Goal: Task Accomplishment & Management: Manage account settings

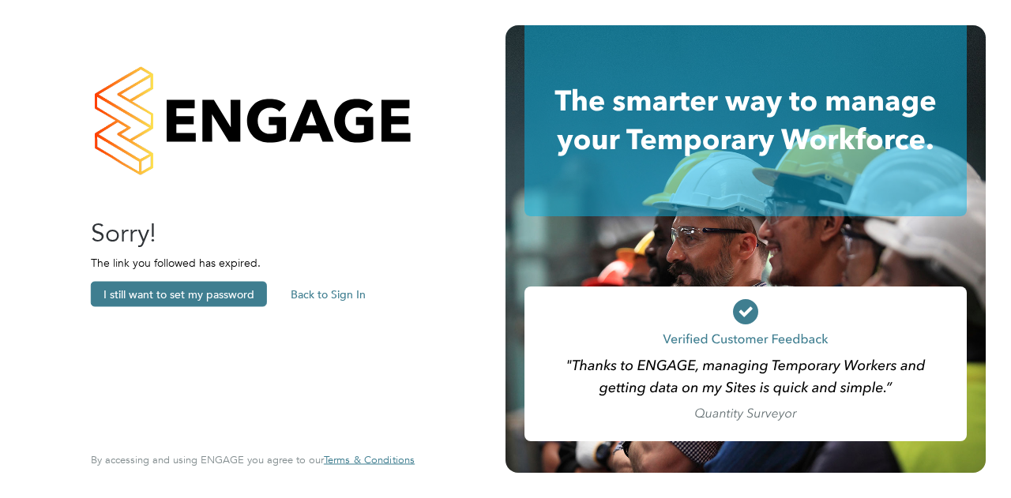
click at [186, 297] on button "I still want to set my password" at bounding box center [179, 294] width 176 height 25
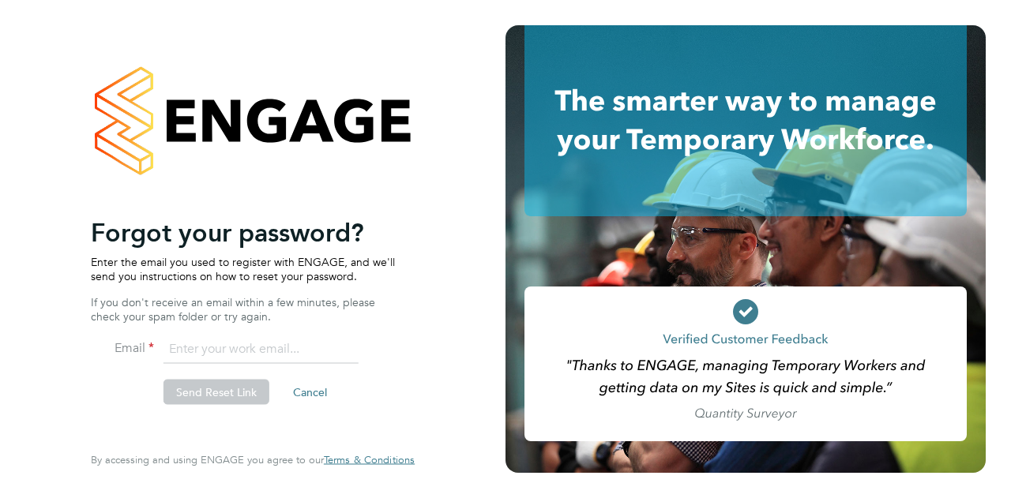
click at [210, 348] on input "email" at bounding box center [260, 350] width 195 height 28
type input "lee.obrien@wates.co.uk"
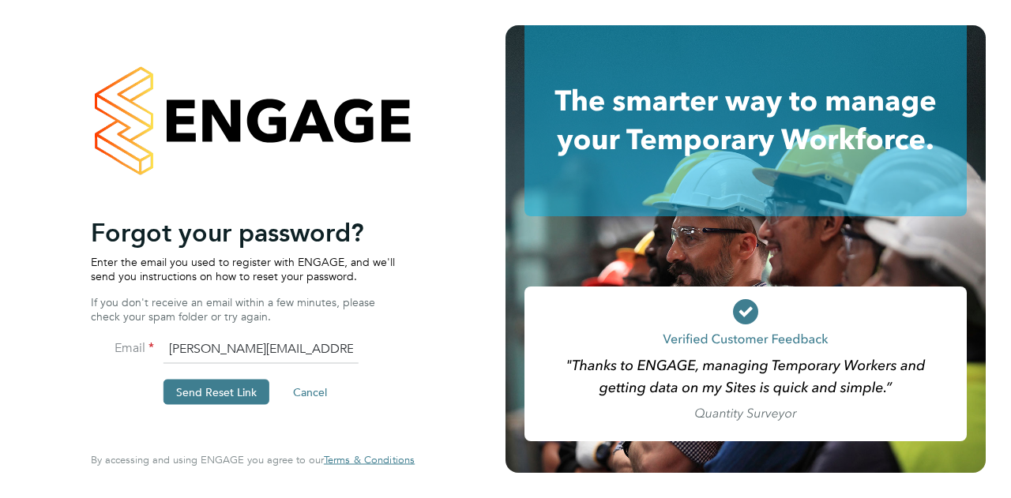
click at [242, 391] on button "Send Reset Link" at bounding box center [216, 392] width 106 height 25
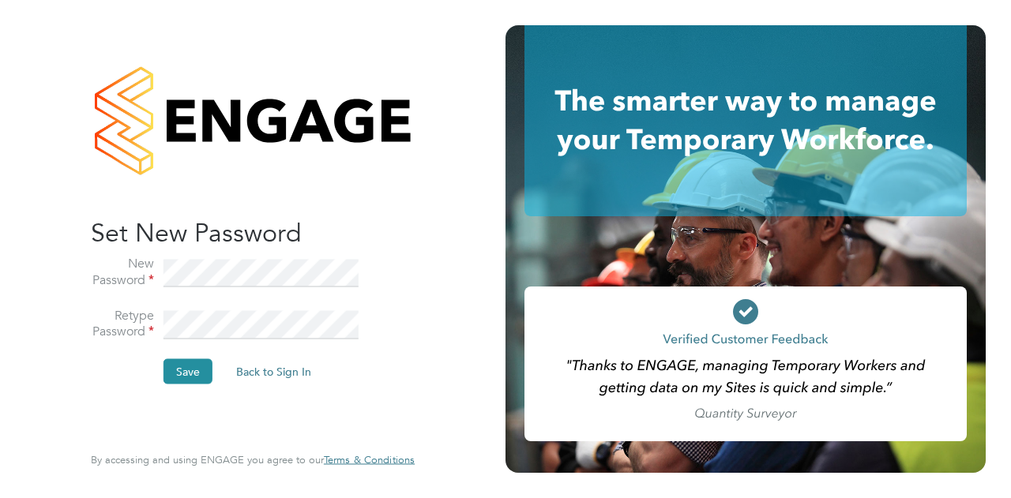
click at [190, 370] on button "Save" at bounding box center [187, 371] width 49 height 25
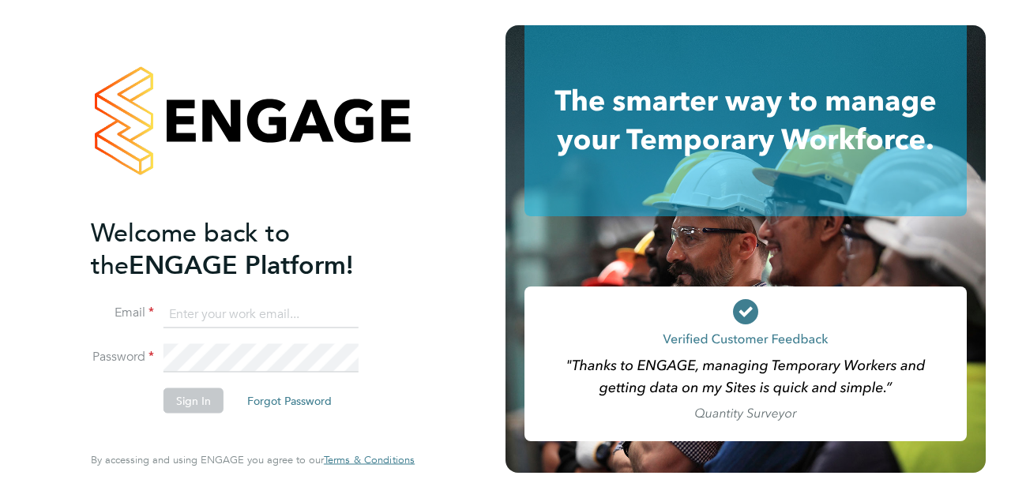
type input "lee.obrien@wates.co.uk"
click at [193, 404] on button "Sign In" at bounding box center [193, 400] width 60 height 25
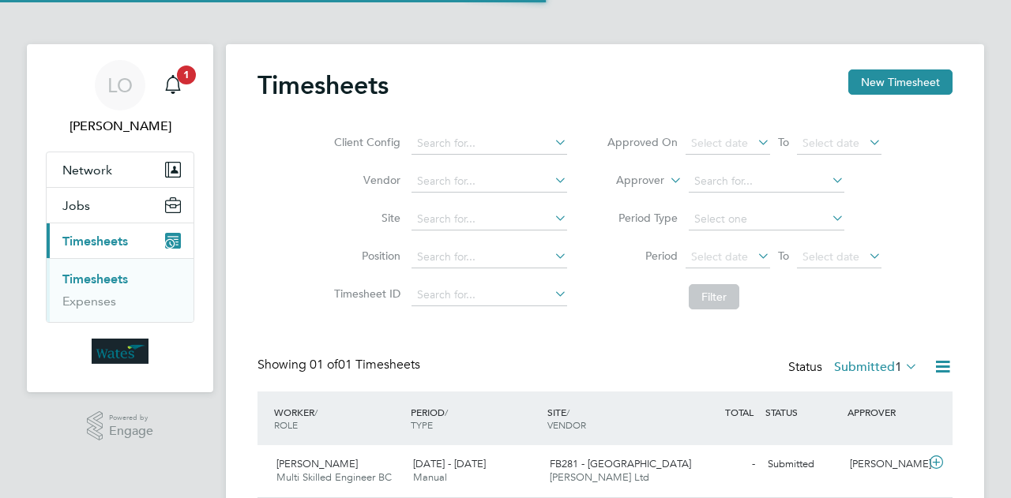
scroll to position [39, 137]
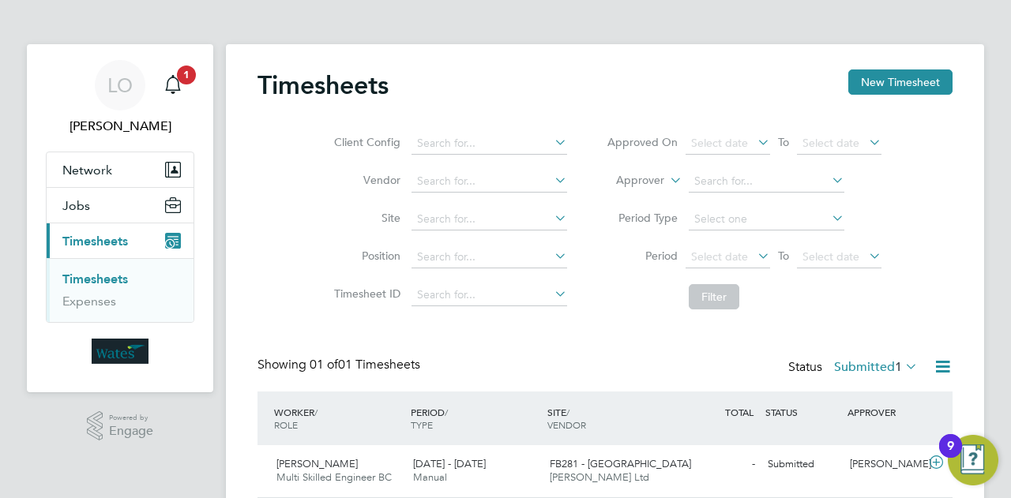
click at [103, 235] on span "Timesheets" at bounding box center [95, 241] width 66 height 15
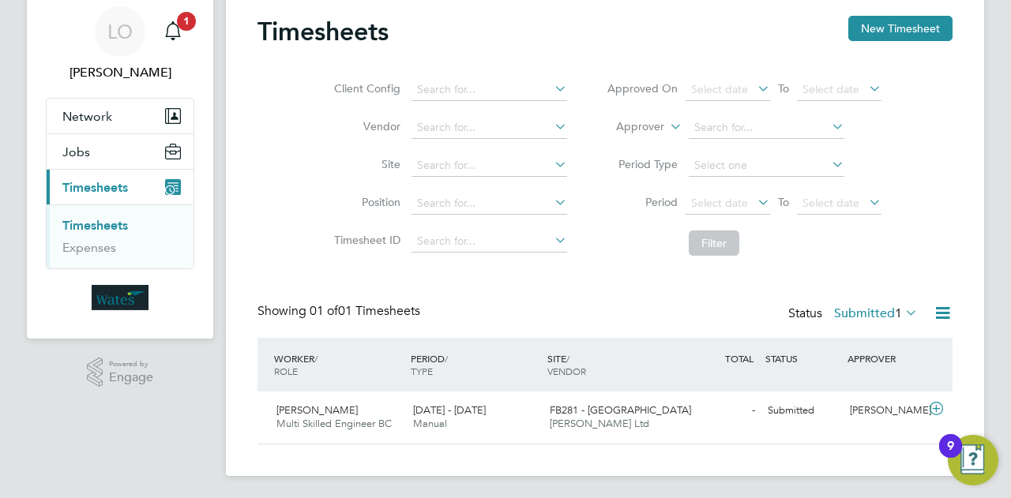
scroll to position [55, 0]
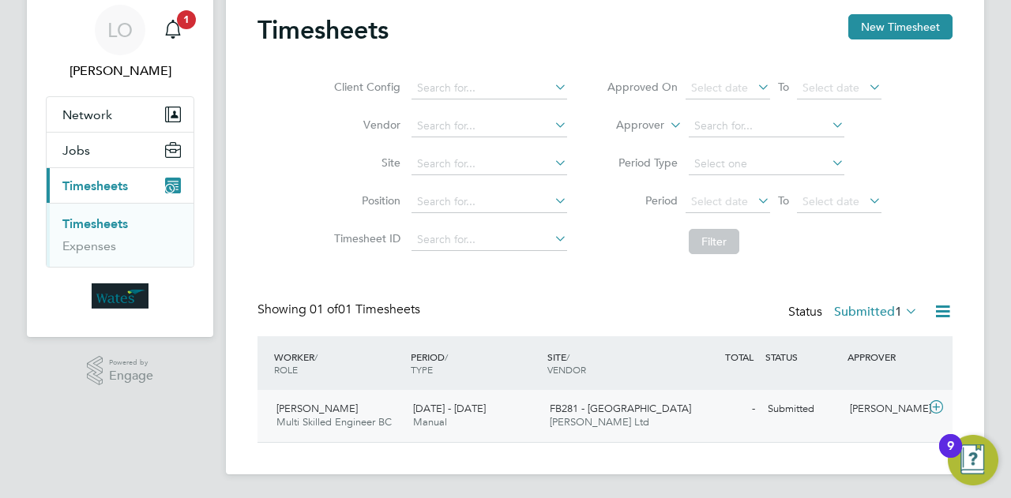
click at [335, 411] on div "Gary Curley Multi Skilled Engineer BC 20 - 26 Sep 2025" at bounding box center [338, 415] width 137 height 39
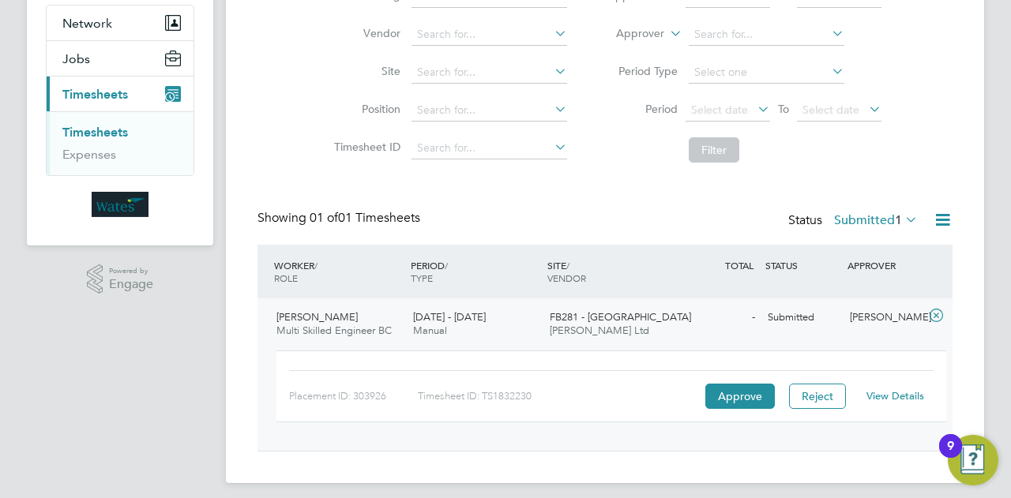
scroll to position [156, 0]
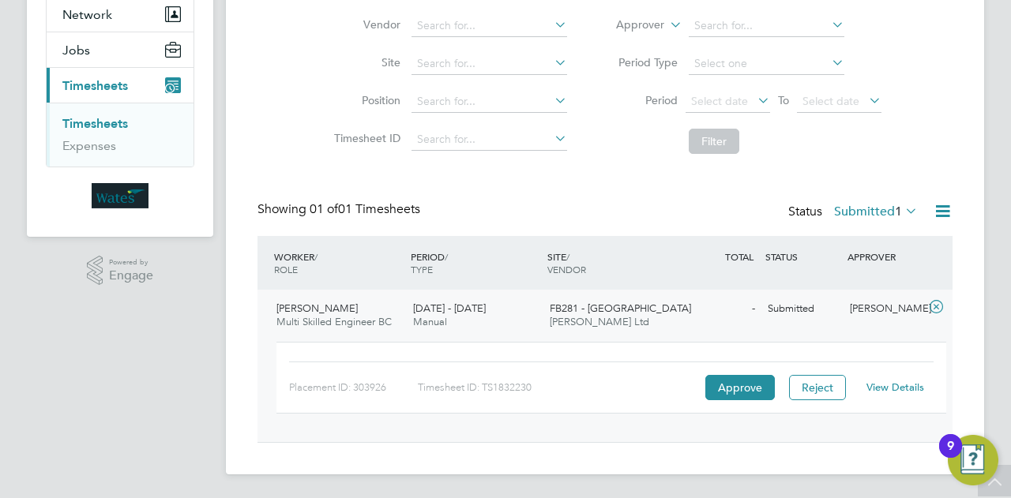
click at [601, 318] on span "Daniel Owen Ltd" at bounding box center [600, 321] width 100 height 13
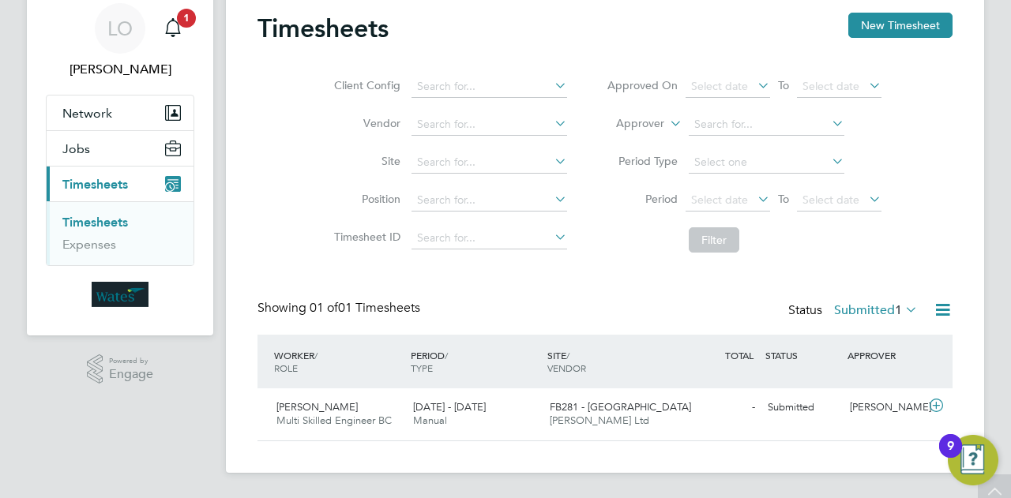
scroll to position [55, 0]
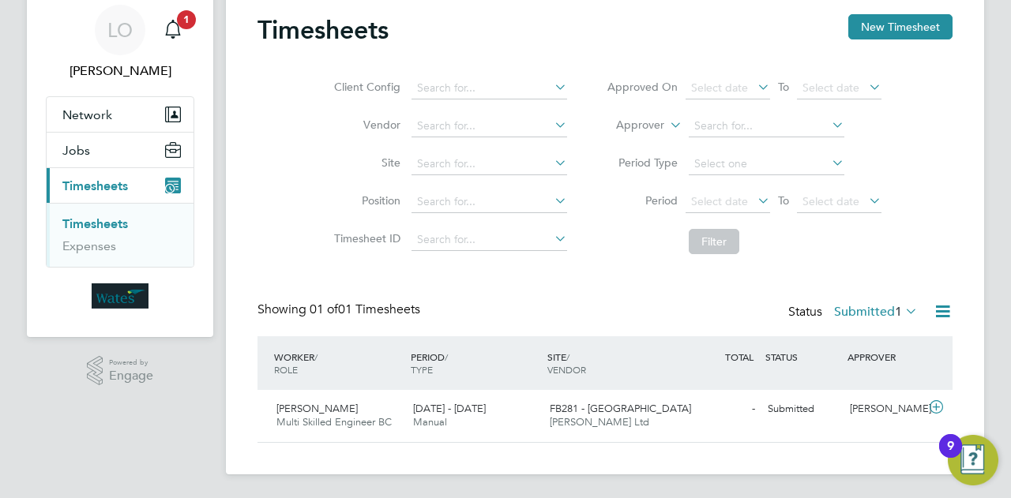
click at [155, 179] on button "Current page: Timesheets" at bounding box center [120, 185] width 147 height 35
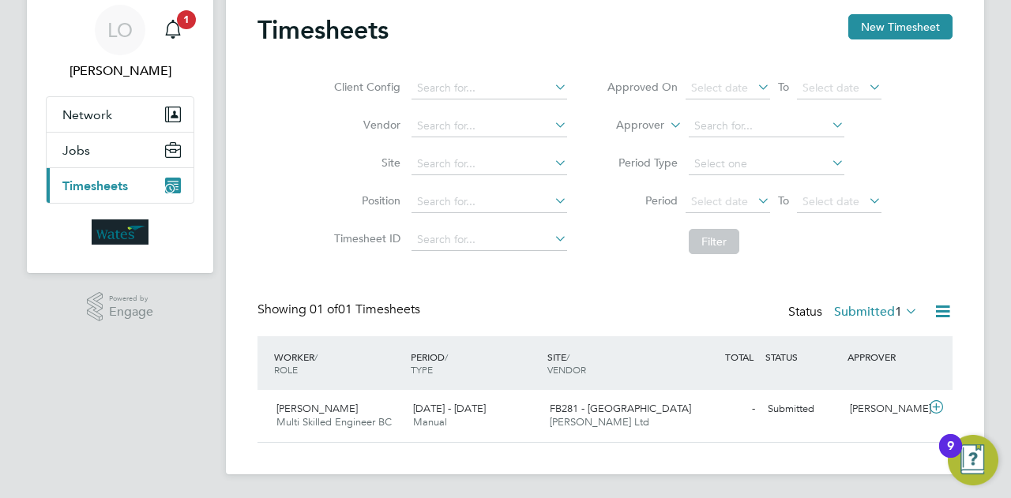
click at [172, 186] on icon "Main navigation" at bounding box center [170, 189] width 8 height 8
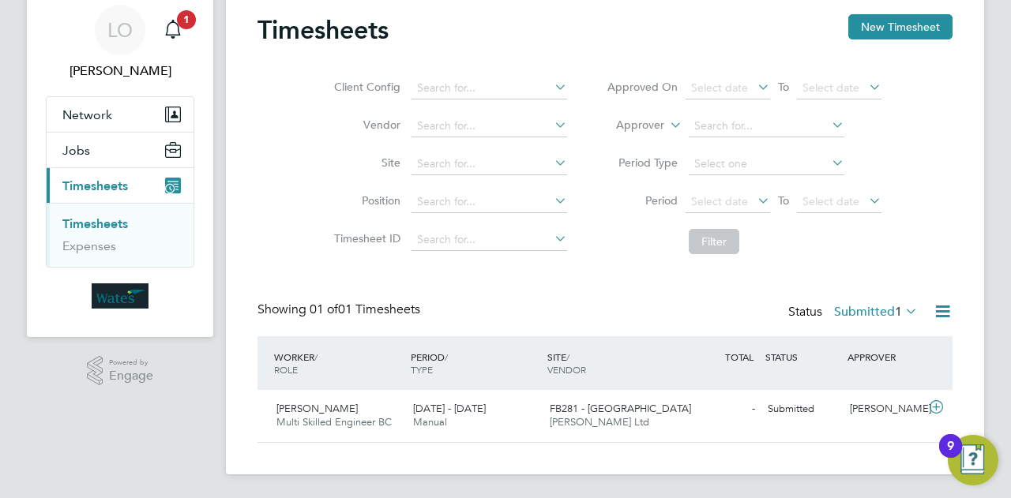
click at [902, 310] on icon at bounding box center [902, 311] width 0 height 22
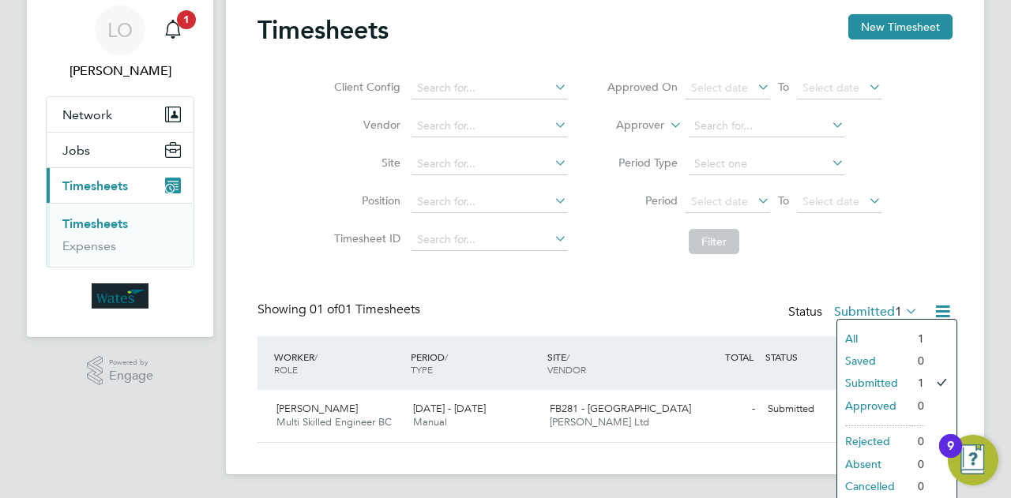
click at [902, 310] on icon at bounding box center [902, 311] width 0 height 22
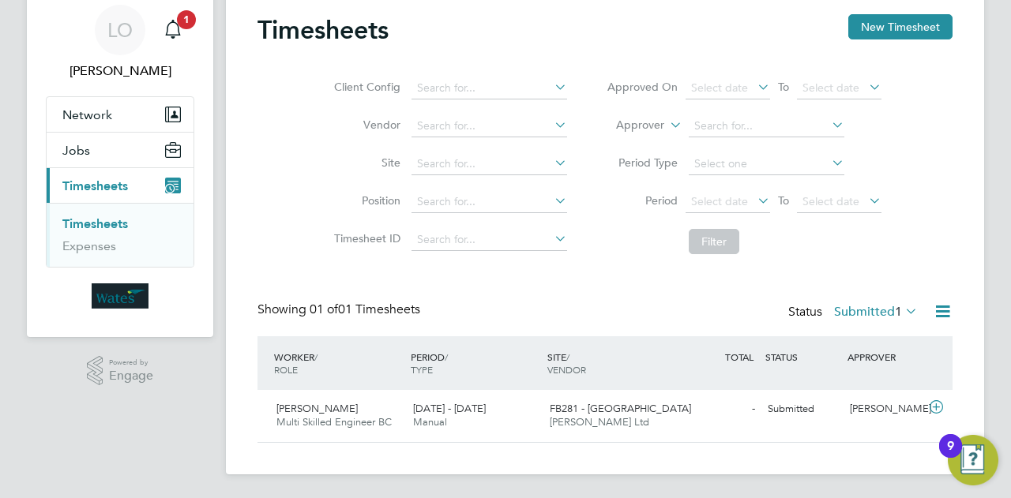
click at [946, 312] on icon at bounding box center [943, 312] width 20 height 20
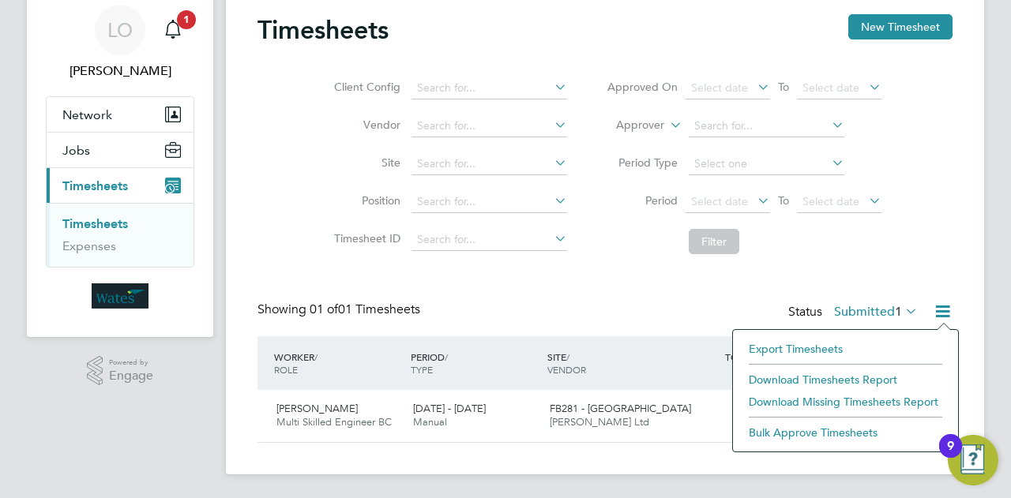
click at [865, 381] on li "Download Timesheets Report" at bounding box center [845, 380] width 209 height 22
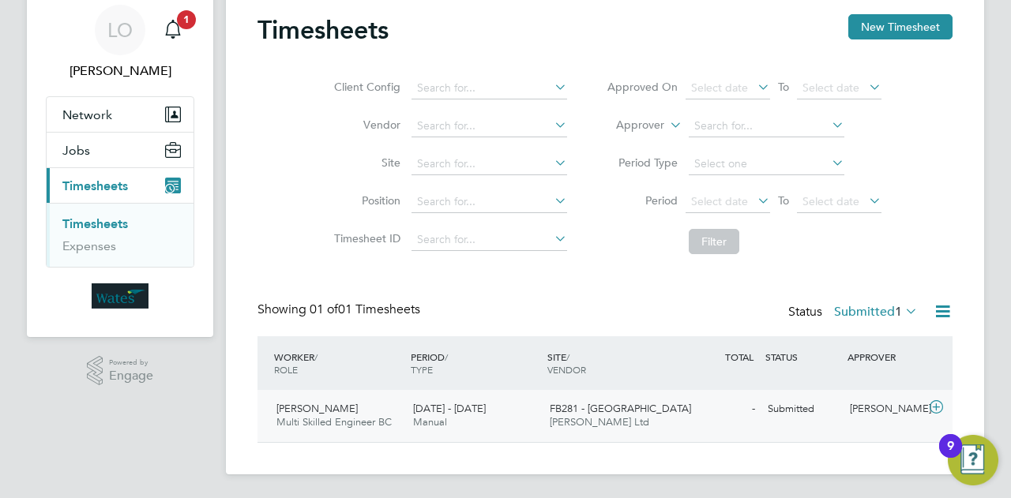
click at [468, 420] on div "20 - 26 Sep 2025 Manual" at bounding box center [475, 415] width 137 height 39
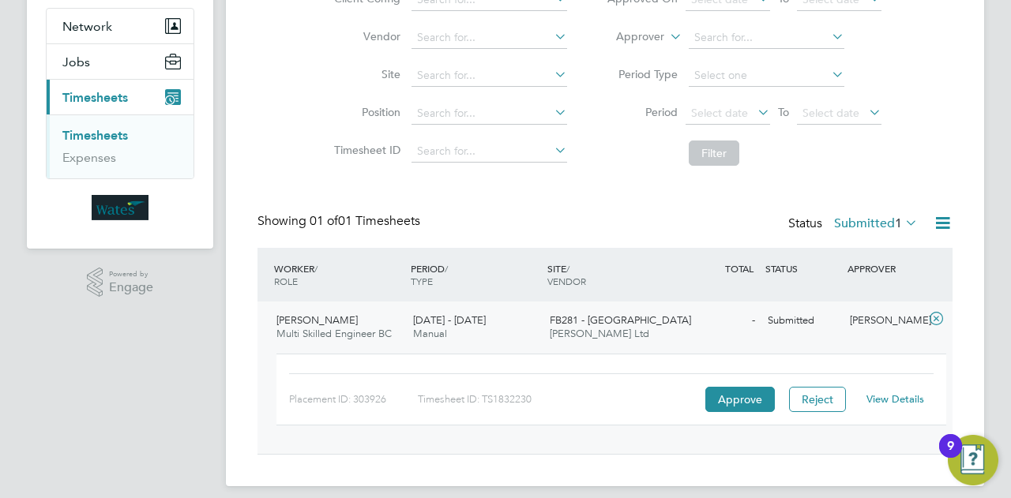
scroll to position [156, 0]
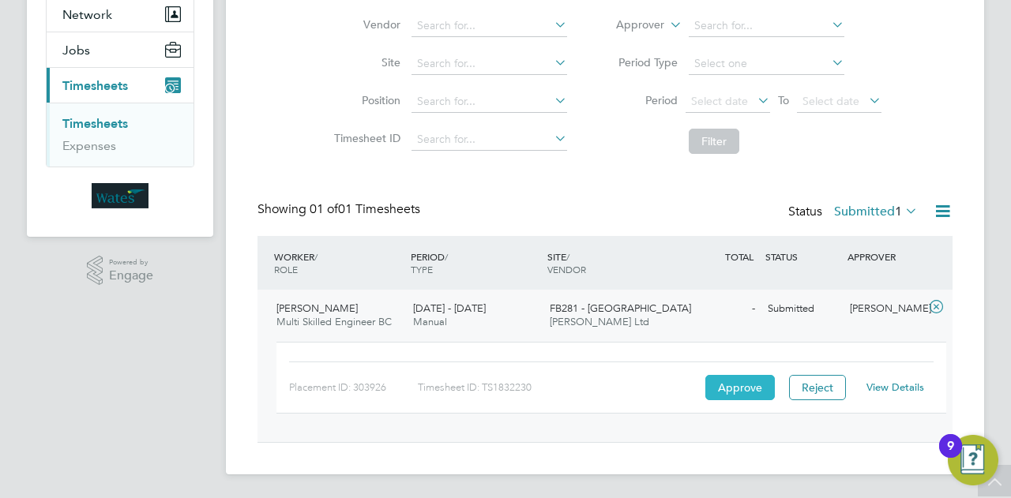
click at [738, 387] on button "Approve" at bounding box center [740, 387] width 70 height 25
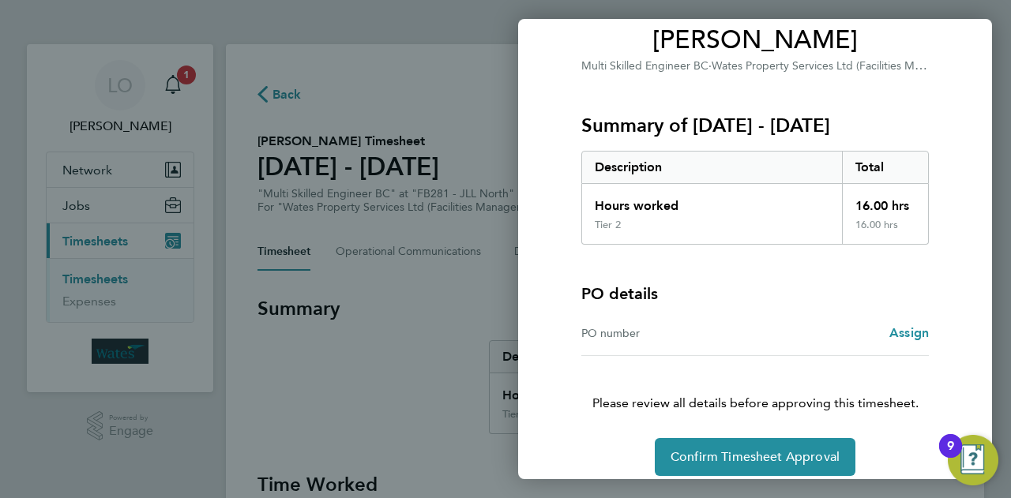
scroll to position [148, 0]
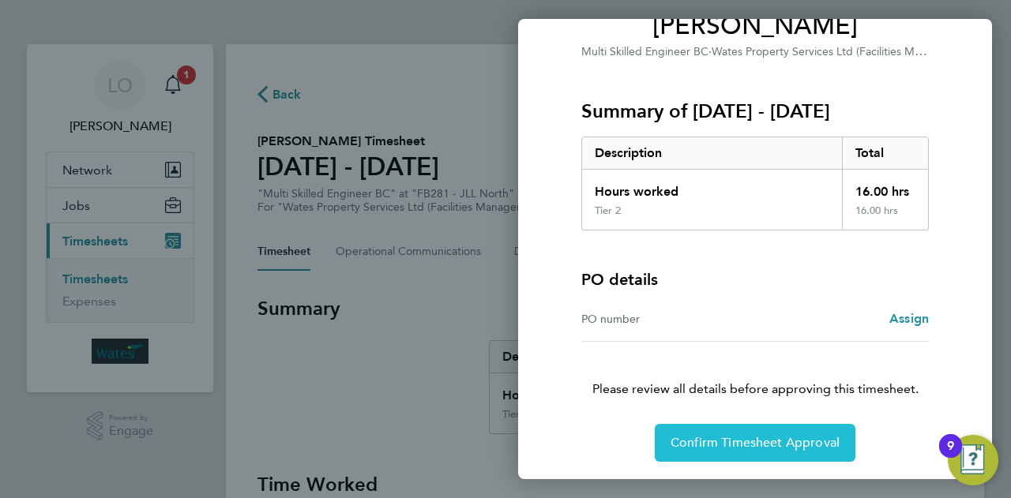
click at [742, 438] on span "Confirm Timesheet Approval" at bounding box center [755, 443] width 169 height 16
